Goal: Check status

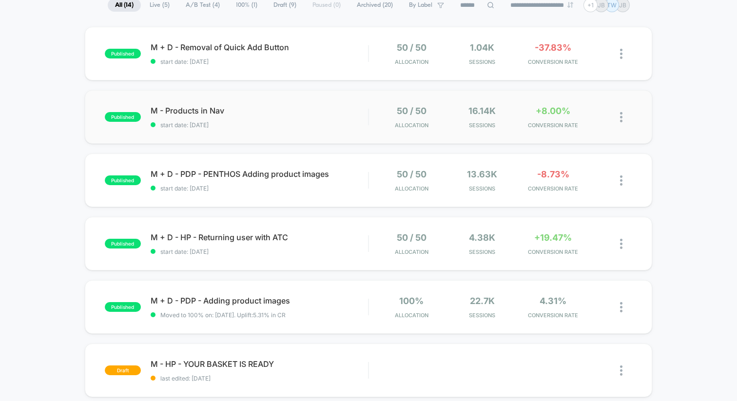
scroll to position [80, 0]
click at [358, 184] on span "start date: [DATE]" at bounding box center [259, 187] width 217 height 7
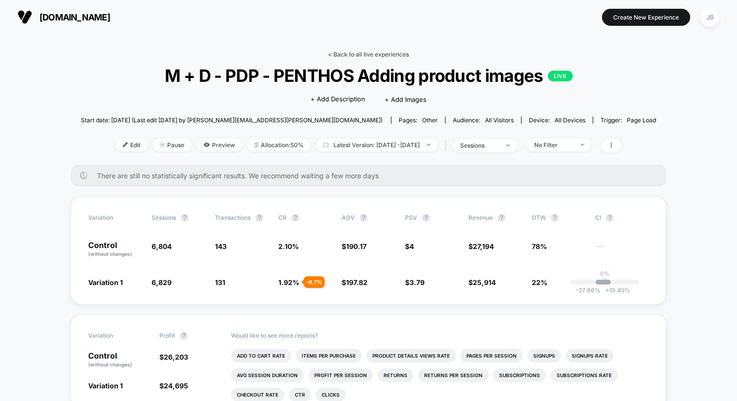
click at [358, 53] on link "< Back to all live experiences" at bounding box center [368, 54] width 81 height 7
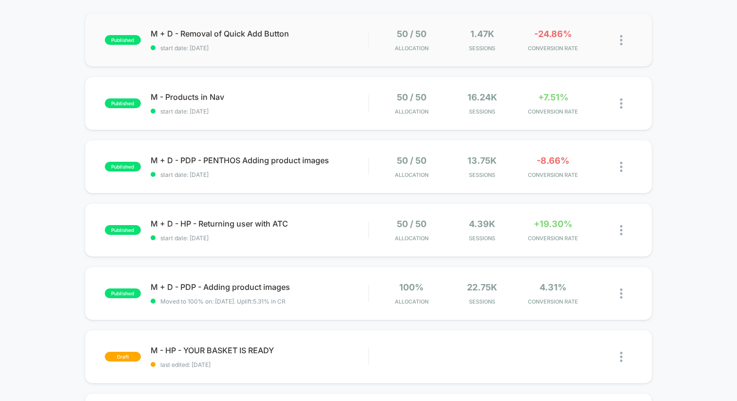
scroll to position [97, 0]
